Goal: Information Seeking & Learning: Learn about a topic

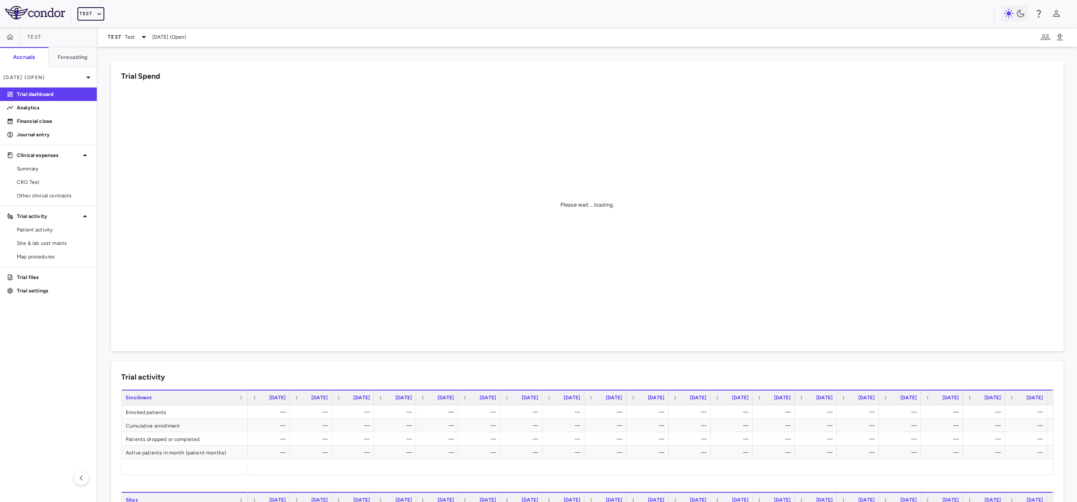
click at [96, 12] on icon "button" at bounding box center [99, 14] width 8 height 8
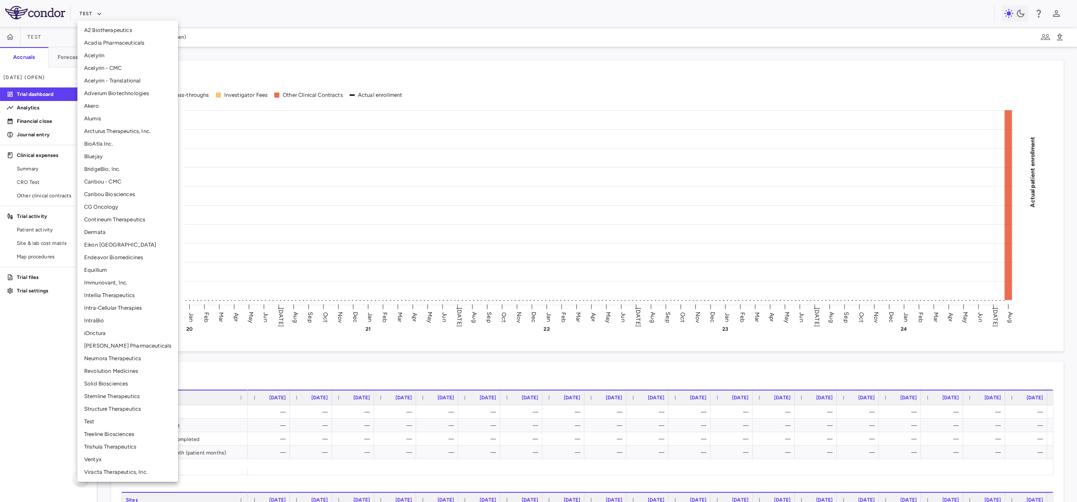
click at [118, 172] on li "BridgeBio, Inc." at bounding box center [127, 169] width 101 height 13
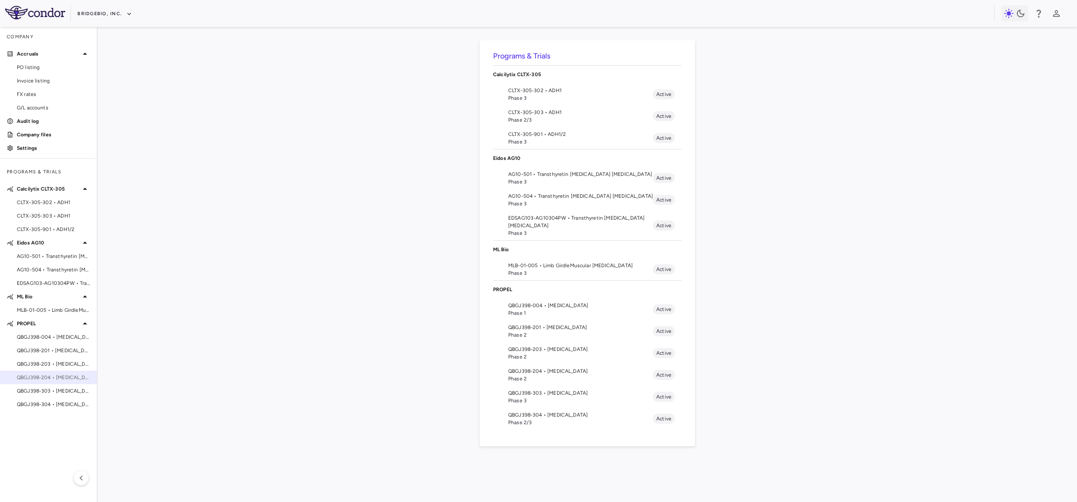
click at [68, 379] on span "QBGJ398-204 • Achondroplasia" at bounding box center [53, 377] width 73 height 8
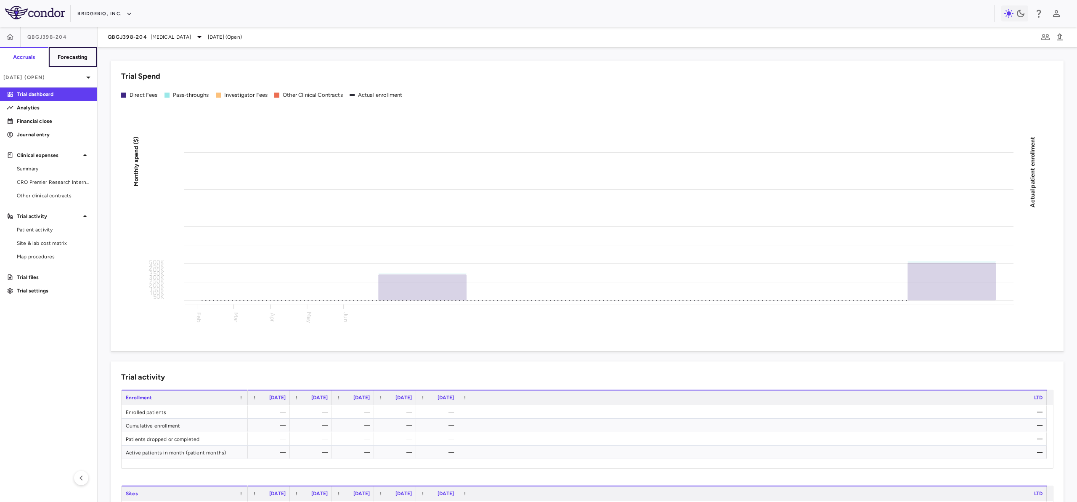
click at [73, 52] on button "Forecasting" at bounding box center [72, 57] width 49 height 20
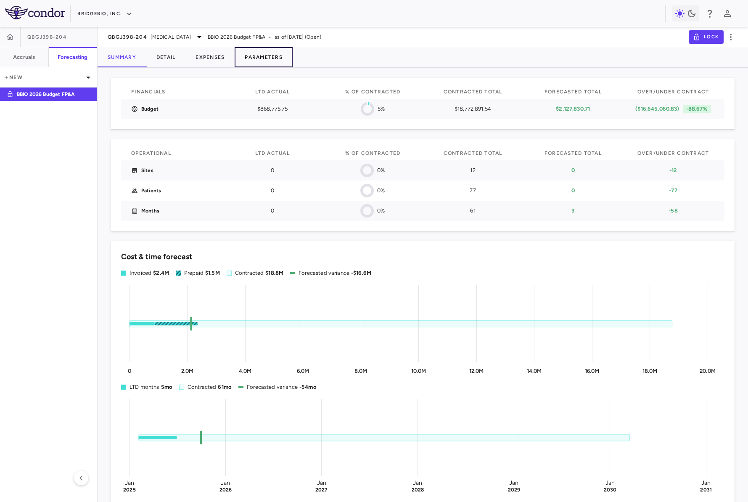
click at [278, 56] on button "Parameters" at bounding box center [264, 57] width 58 height 20
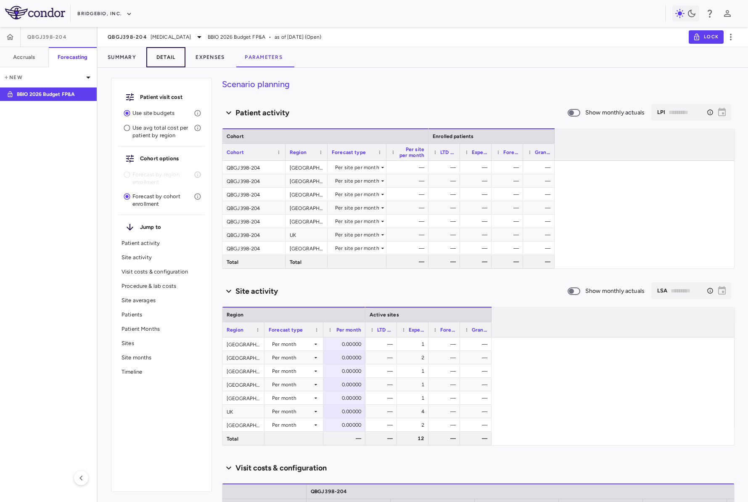
click at [168, 61] on button "Detail" at bounding box center [166, 57] width 40 height 20
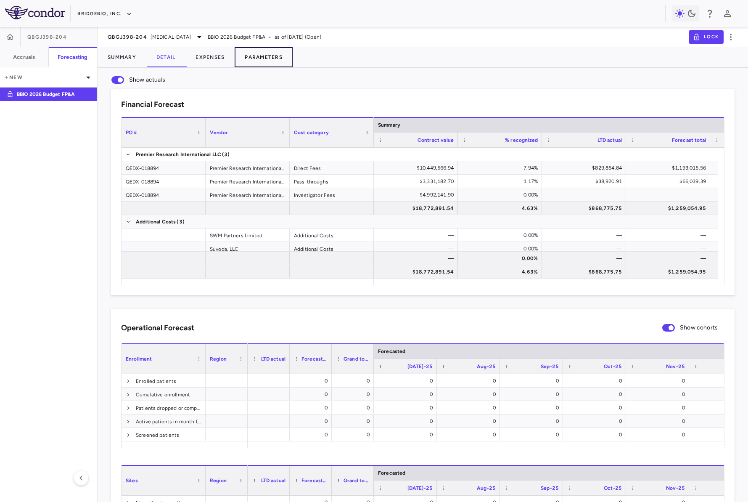
click at [238, 55] on button "Parameters" at bounding box center [264, 57] width 58 height 20
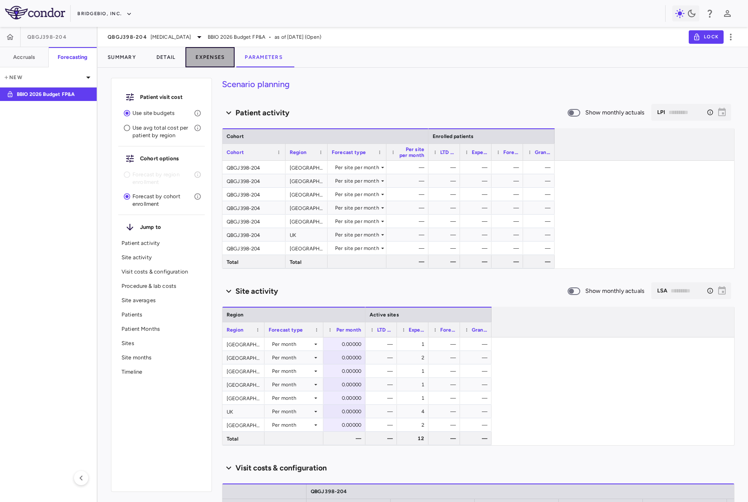
click at [209, 59] on button "Expenses" at bounding box center [209, 57] width 49 height 20
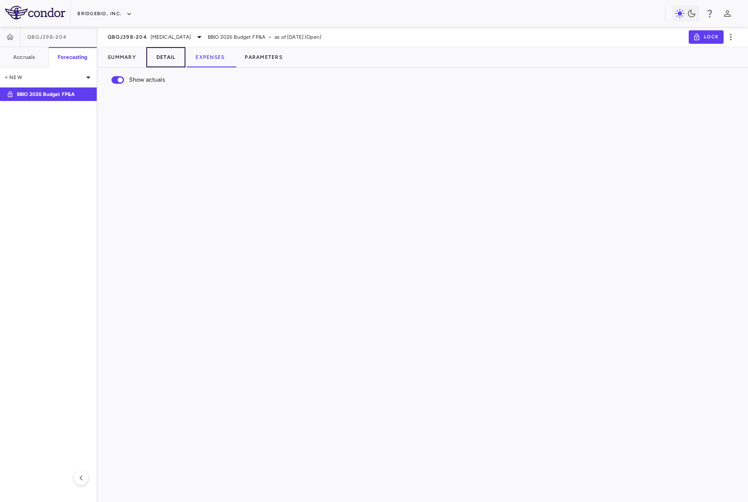
click at [159, 65] on button "Detail" at bounding box center [166, 57] width 40 height 20
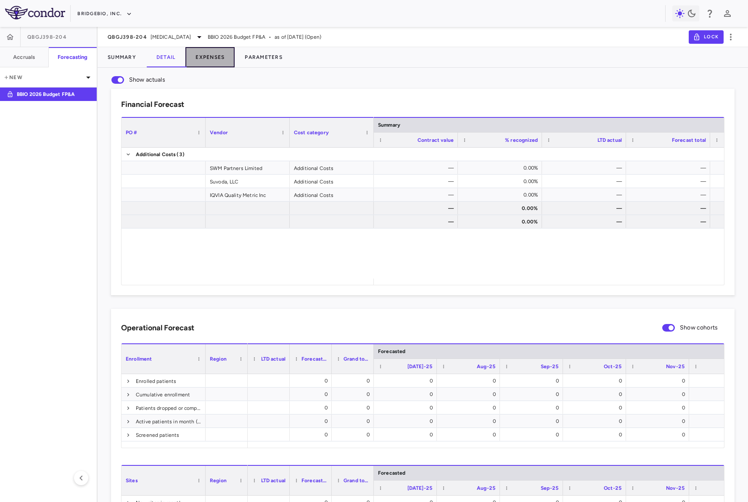
click at [218, 59] on button "Expenses" at bounding box center [209, 57] width 49 height 20
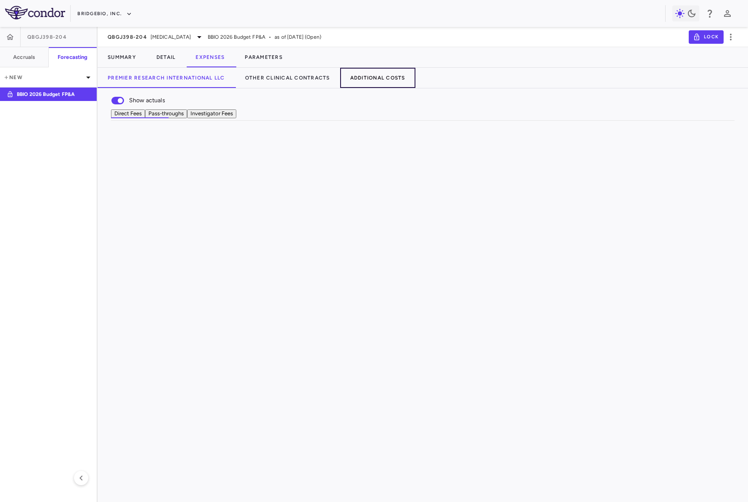
click at [375, 80] on button "Additional Costs" at bounding box center [377, 78] width 75 height 20
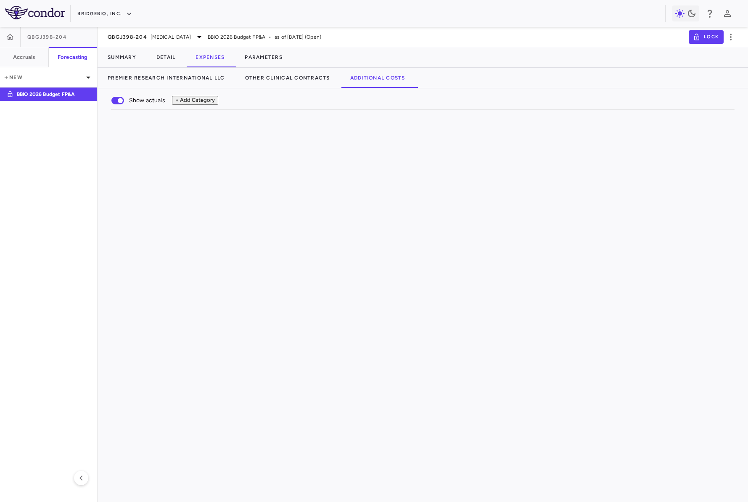
click at [474, 234] on div "$0.00 $0.00 $0.00 — $0.00 — $0.00 — $0.00 — — — — — $0.00 — $0.00 — $0.00 $0.00…" at bounding box center [431, 187] width 606 height 94
click at [367, 234] on div "$0.00 $0.00 $0.00 — $0.00 — $0.00 — $0.00 — — — — — $0.00 — $0.00 — $0.00 $0.00…" at bounding box center [431, 187] width 606 height 94
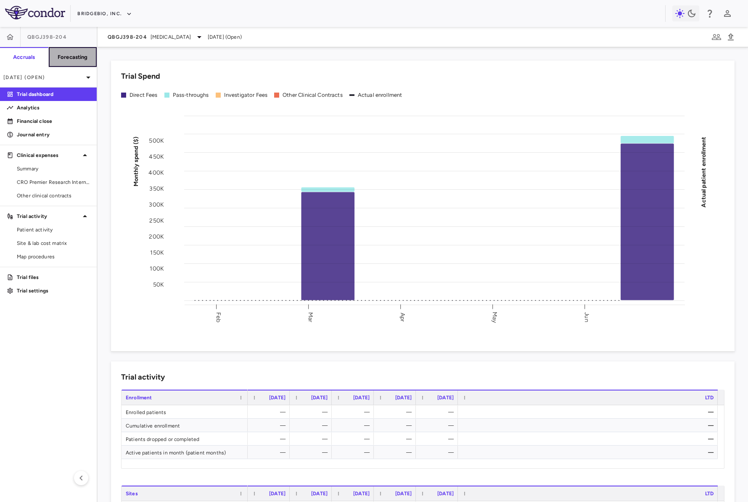
click at [71, 62] on button "Forecasting" at bounding box center [72, 57] width 49 height 20
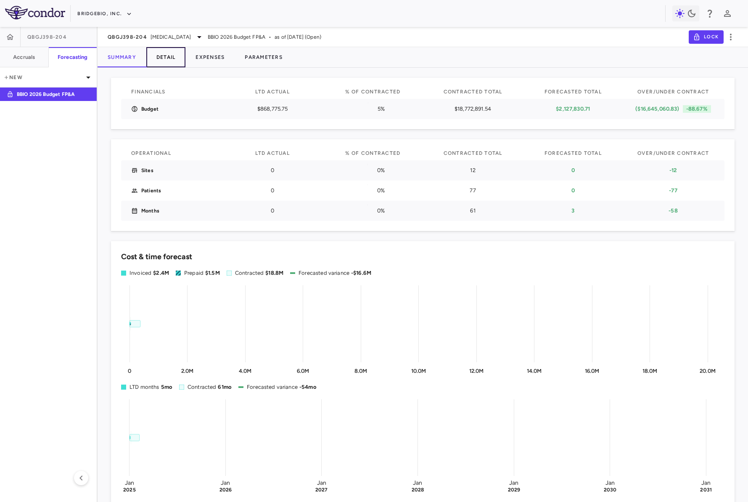
click at [173, 51] on button "Detail" at bounding box center [166, 57] width 40 height 20
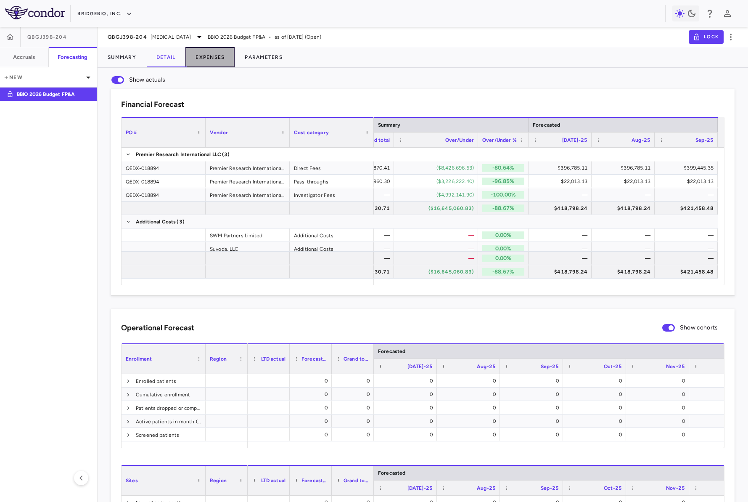
click at [203, 58] on button "Expenses" at bounding box center [209, 57] width 49 height 20
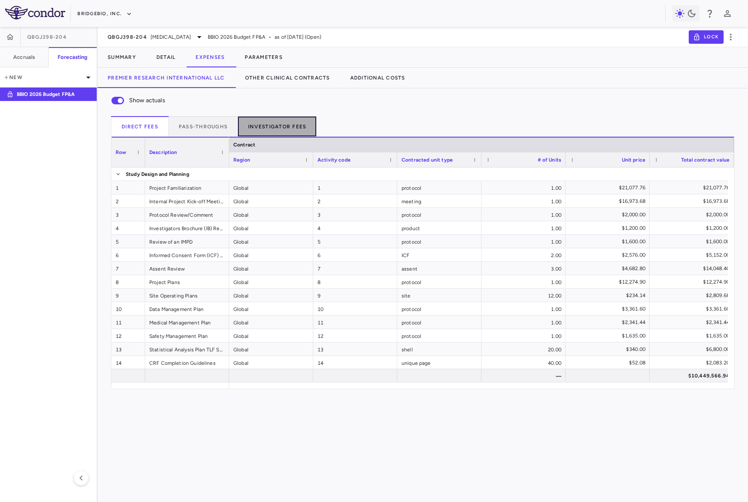
click at [268, 130] on button "Investigator Fees" at bounding box center [277, 126] width 79 height 20
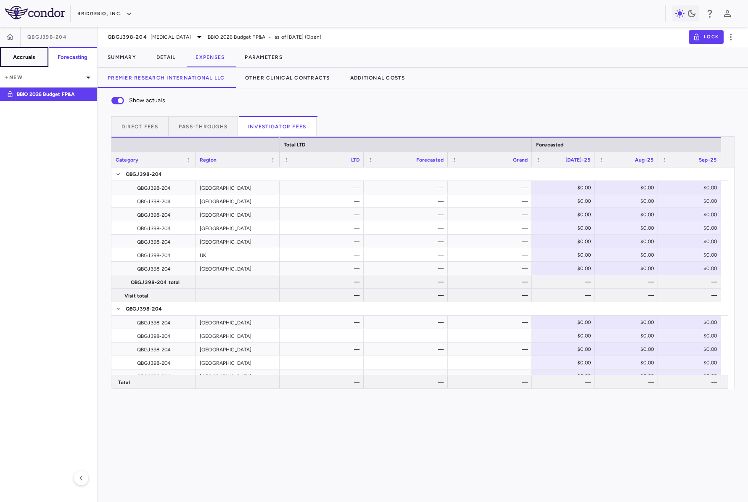
click at [31, 56] on h6 "Accruals" at bounding box center [24, 57] width 22 height 8
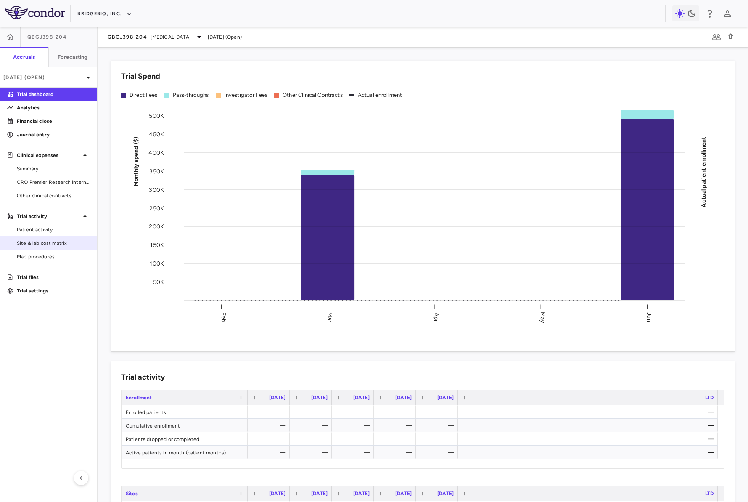
click at [38, 247] on link "Site & lab cost matrix" at bounding box center [48, 243] width 97 height 13
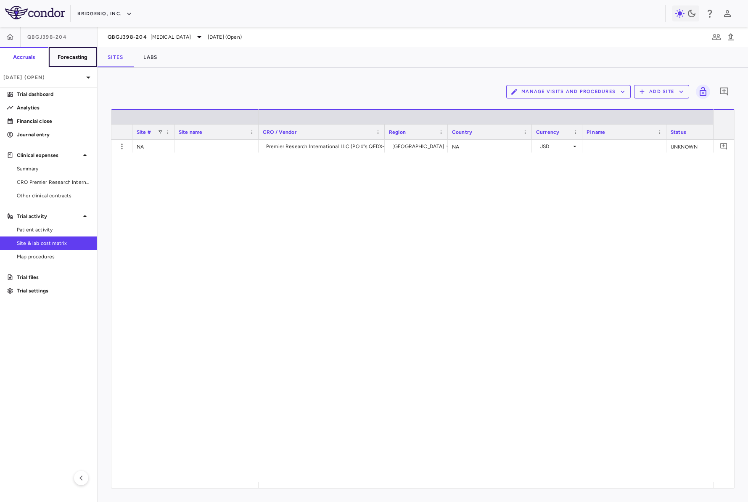
click at [82, 60] on h6 "Forecasting" at bounding box center [73, 57] width 30 height 8
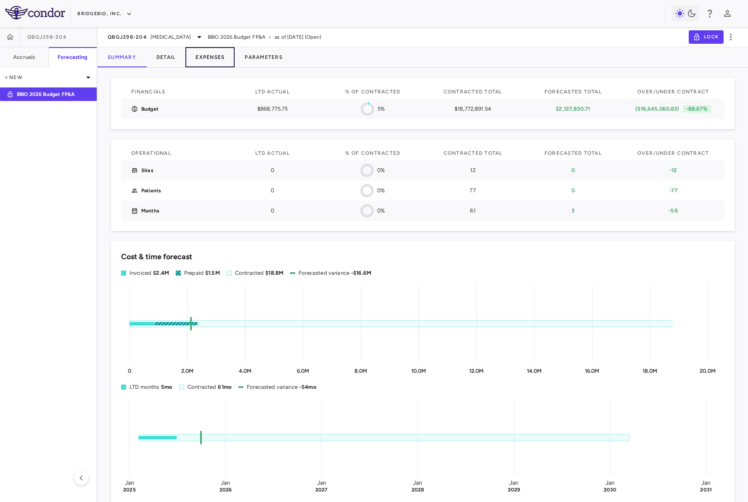
click at [186, 60] on button "Expenses" at bounding box center [209, 57] width 49 height 20
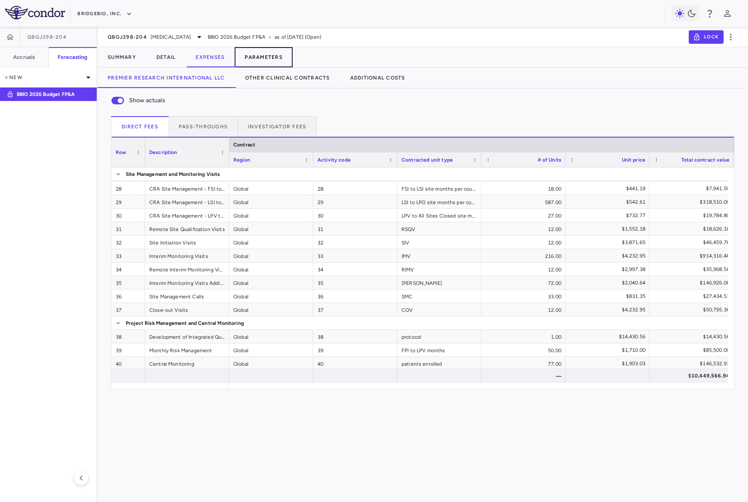
click at [269, 58] on button "Parameters" at bounding box center [264, 57] width 58 height 20
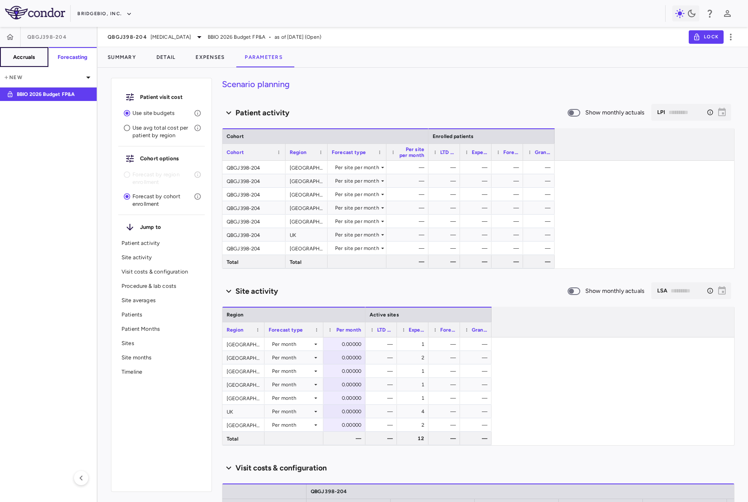
click at [24, 59] on h6 "Accruals" at bounding box center [24, 57] width 22 height 8
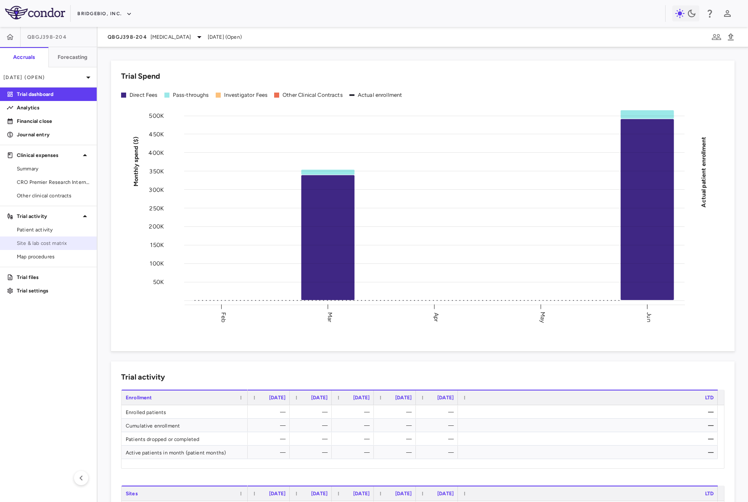
click at [32, 245] on span "Site & lab cost matrix" at bounding box center [53, 243] width 73 height 8
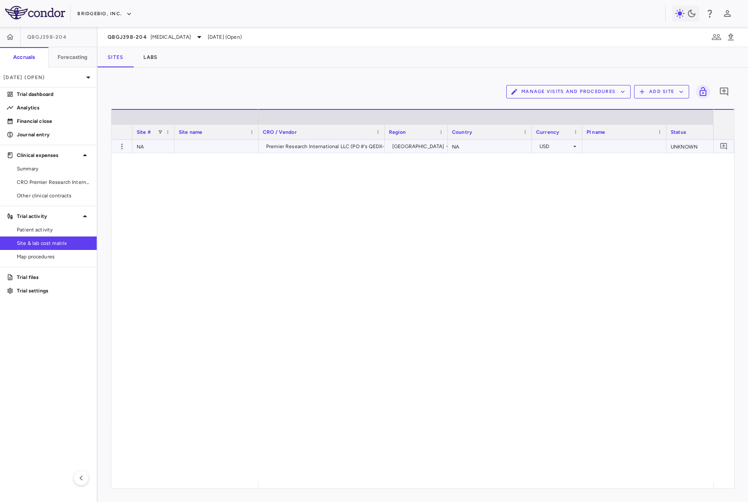
click at [435, 146] on div "[GEOGRAPHIC_DATA]" at bounding box center [418, 146] width 52 height 13
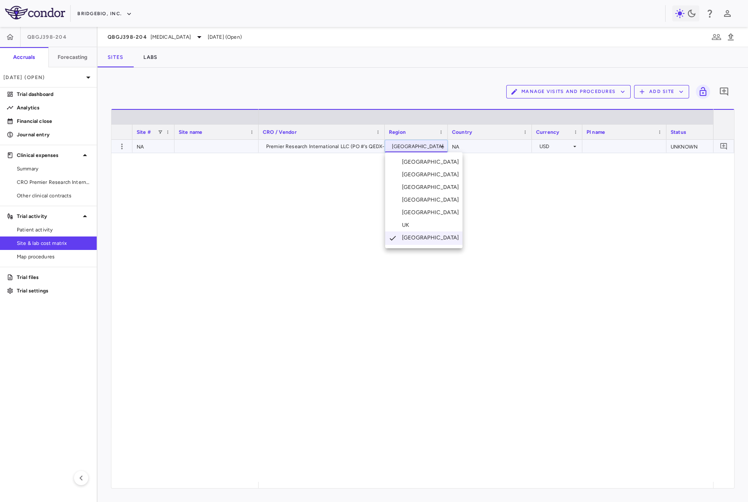
click at [452, 86] on div at bounding box center [374, 251] width 748 height 502
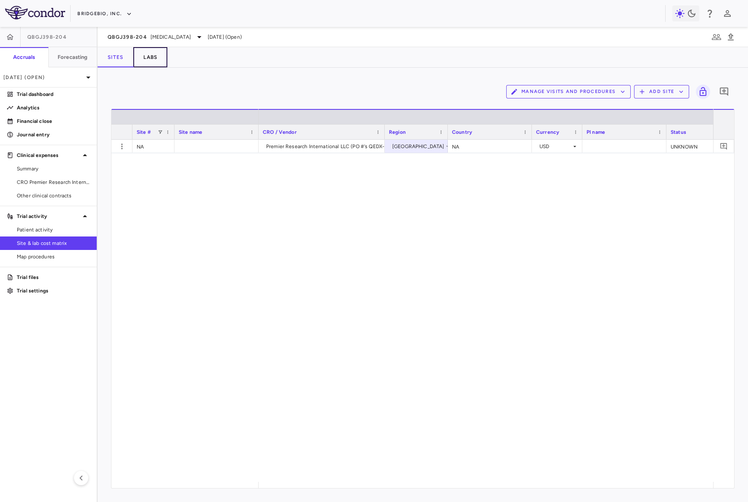
click at [148, 58] on button "Labs" at bounding box center [150, 57] width 34 height 20
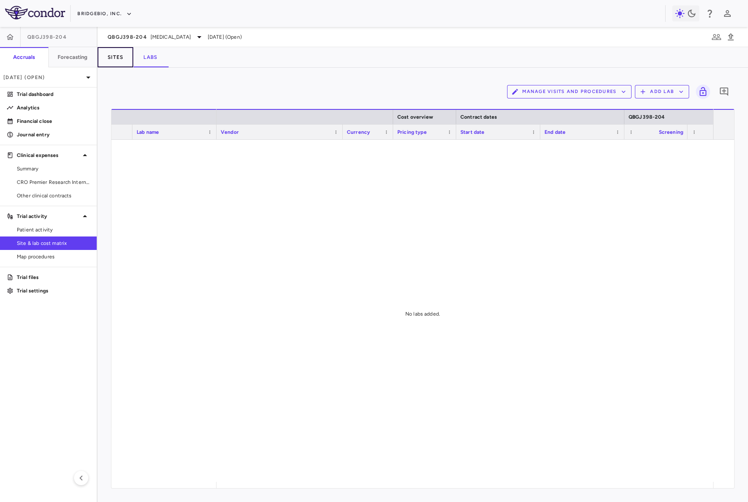
click at [124, 57] on button "Sites" at bounding box center [116, 57] width 36 height 20
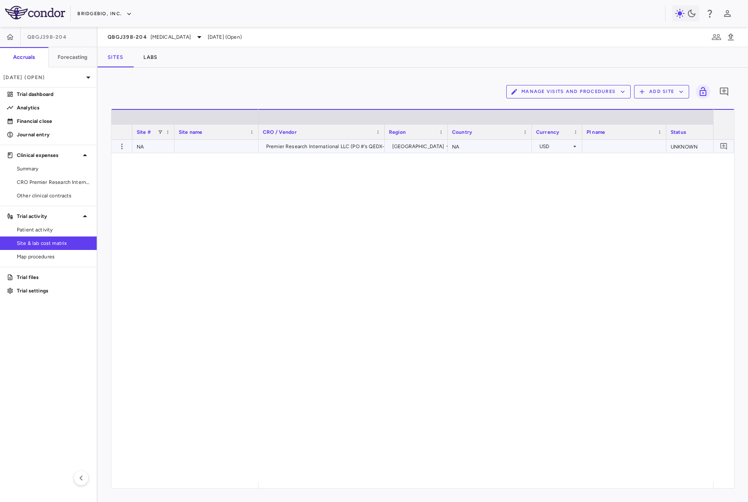
click at [194, 149] on div at bounding box center [217, 146] width 84 height 13
click at [222, 237] on div "NA Premier Research International LLC (PO #'s QEDX-018894) USA NA USD UNKNOWN S…" at bounding box center [422, 311] width 623 height 342
click at [152, 148] on div "NA" at bounding box center [153, 146] width 42 height 13
drag, startPoint x: 215, startPoint y: 236, endPoint x: 235, endPoint y: 251, distance: 24.7
click at [215, 236] on div "NA Premier Research International LLC (PO #'s QEDX-018894) USA NA USD UNKNOWN S…" at bounding box center [422, 311] width 623 height 342
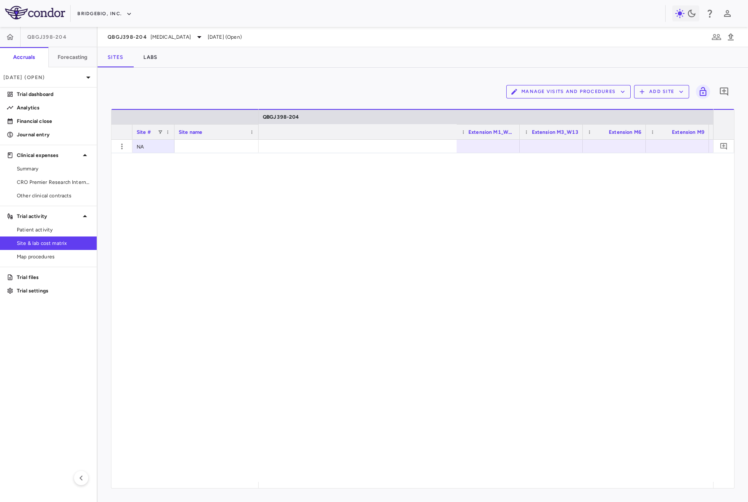
scroll to position [0, 2798]
